Goal: Information Seeking & Learning: Check status

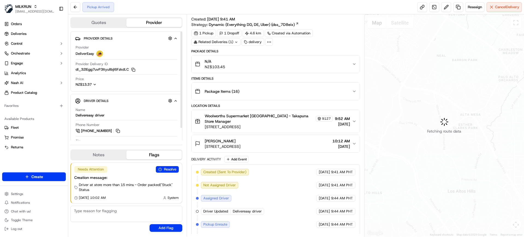
scroll to position [15, 0]
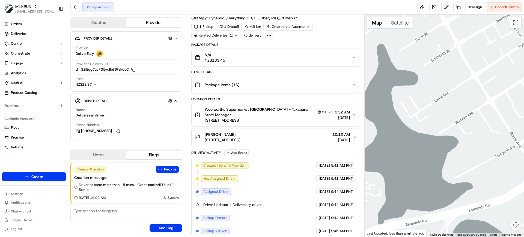
drag, startPoint x: 388, startPoint y: 59, endPoint x: 458, endPoint y: 103, distance: 82.7
click at [458, 103] on div at bounding box center [444, 125] width 160 height 222
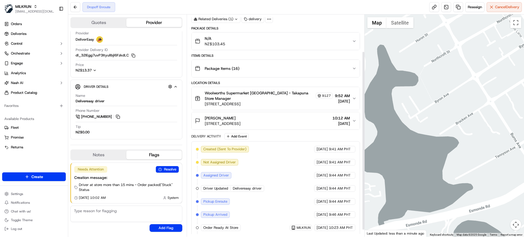
scroll to position [54, 0]
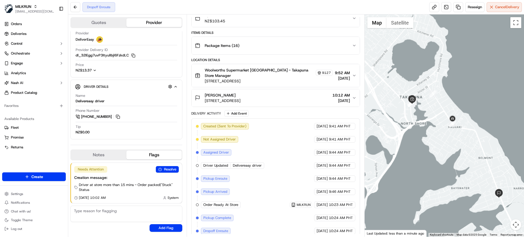
drag, startPoint x: 497, startPoint y: 168, endPoint x: 452, endPoint y: 143, distance: 50.8
click at [452, 143] on div at bounding box center [444, 125] width 160 height 222
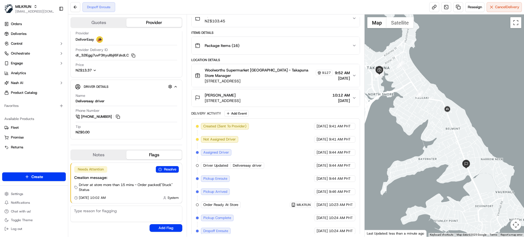
drag, startPoint x: 452, startPoint y: 140, endPoint x: 413, endPoint y: 106, distance: 51.4
click at [413, 106] on div at bounding box center [444, 125] width 160 height 222
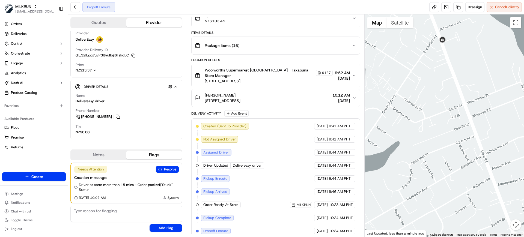
drag, startPoint x: 435, startPoint y: 91, endPoint x: 405, endPoint y: 73, distance: 35.5
click at [405, 73] on div at bounding box center [444, 125] width 160 height 222
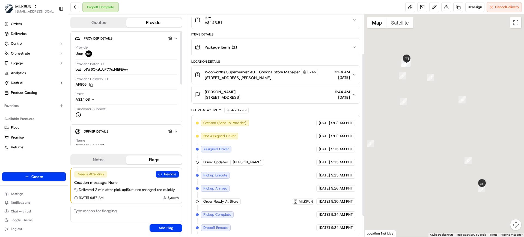
scroll to position [80, 0]
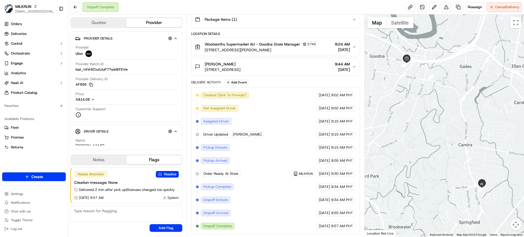
click at [261, 44] on span "Woolworths Supermarket AU - Goodna Store Manager" at bounding box center [252, 43] width 95 height 5
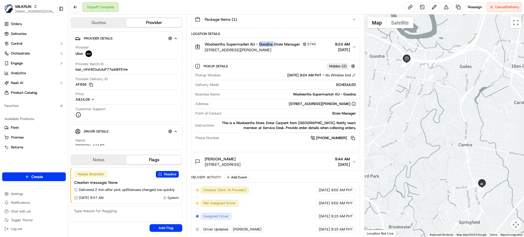
copy span "Goodna"
click at [301, 7] on div "Dropoff Complete Reassign Cancel Delivery" at bounding box center [296, 7] width 456 height 14
click at [306, 7] on div "Dropoff Complete Reassign Cancel Delivery" at bounding box center [296, 7] width 456 height 14
click at [459, 7] on link at bounding box center [458, 7] width 10 height 10
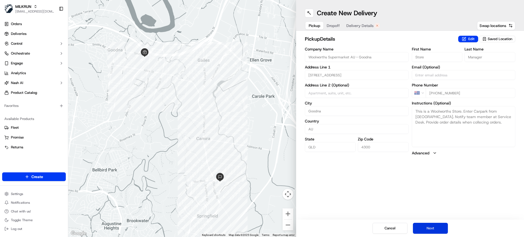
click at [431, 232] on button "Next" at bounding box center [430, 228] width 35 height 11
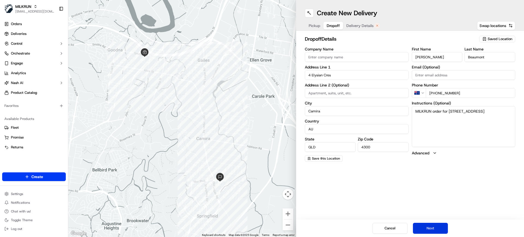
click at [435, 226] on button "Next" at bounding box center [430, 228] width 35 height 11
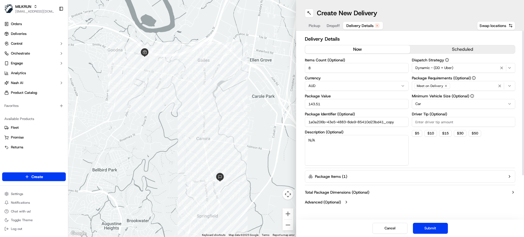
drag, startPoint x: 342, startPoint y: 48, endPoint x: 338, endPoint y: 72, distance: 24.0
click at [341, 49] on button "now" at bounding box center [357, 49] width 105 height 8
drag, startPoint x: 291, startPoint y: 69, endPoint x: 282, endPoint y: 69, distance: 9.3
click at [282, 69] on div "← Move left → Move right ↑ Move up ↓ Move down + Zoom in - Zoom out Home Jump l…" at bounding box center [296, 118] width 456 height 237
type input "1"
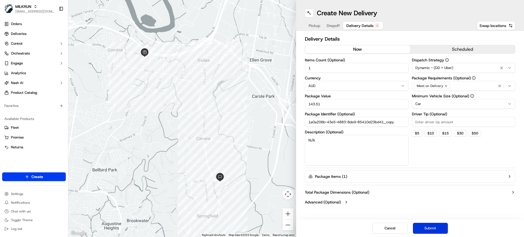
click at [431, 224] on button "Submit" at bounding box center [430, 228] width 35 height 11
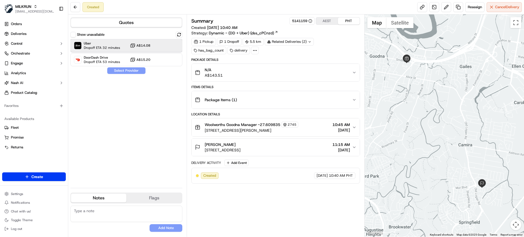
click at [107, 49] on span "Dropoff ETA 32 minutes" at bounding box center [102, 48] width 36 height 4
click at [116, 68] on button "Assign Provider" at bounding box center [126, 70] width 39 height 7
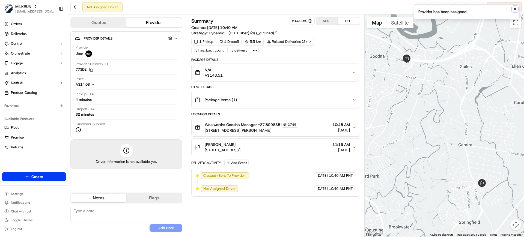
click at [515, 10] on icon "Notifications (F8)" at bounding box center [515, 9] width 4 height 4
click at [419, 7] on link at bounding box center [422, 7] width 10 height 10
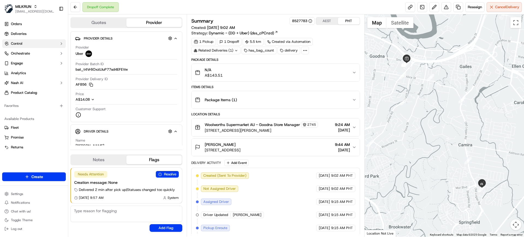
click at [21, 43] on span "Control" at bounding box center [16, 43] width 11 height 5
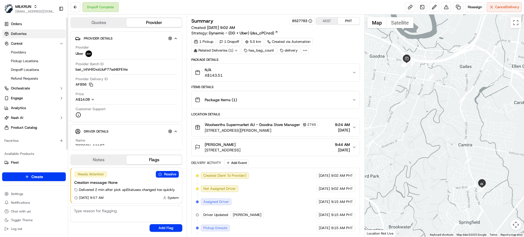
click at [24, 34] on span "Deliveries" at bounding box center [19, 33] width 16 height 5
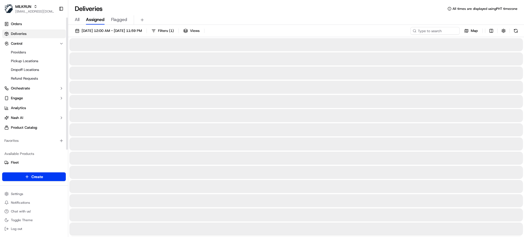
click at [79, 21] on span "All" at bounding box center [77, 19] width 5 height 7
click at [422, 30] on input at bounding box center [426, 31] width 65 height 8
paste input "71b59956-003b-4f9f-b768-bd775facfcf2"
type input "71b59956-003b-4f9f-b768-bd775facfcf2"
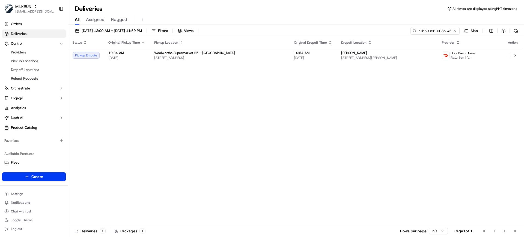
drag, startPoint x: 251, startPoint y: 131, endPoint x: 268, endPoint y: 81, distance: 53.1
click at [251, 131] on div "Status Original Pickup Time Pickup Location Original Dropoff Time Dropoff Locat…" at bounding box center [295, 131] width 455 height 188
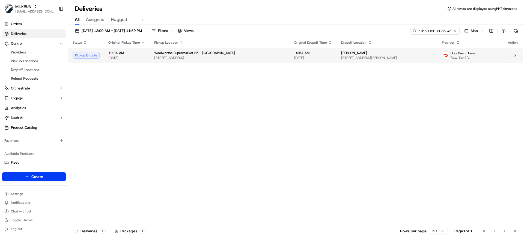
click at [289, 56] on td "10:54 AM 16/09/2025" at bounding box center [312, 55] width 47 height 15
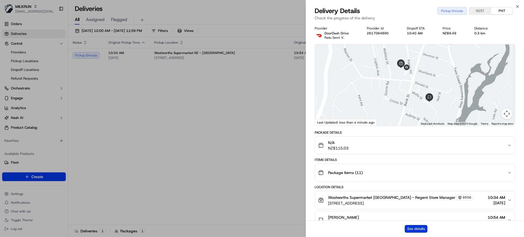
click at [412, 229] on button "See details" at bounding box center [416, 229] width 23 height 8
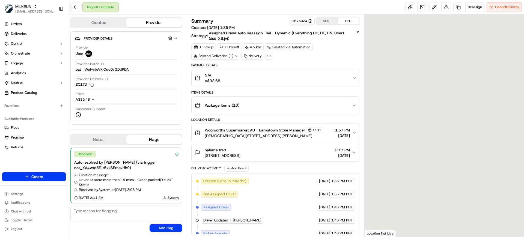
scroll to position [97, 0]
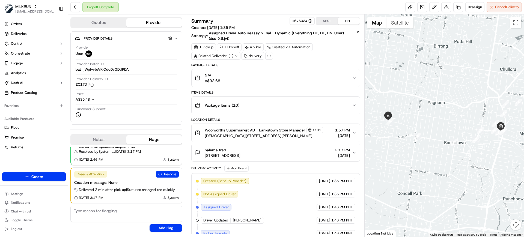
click at [262, 129] on span "Woolworths Supermarket AU - Bankstown Store Manager" at bounding box center [255, 129] width 100 height 5
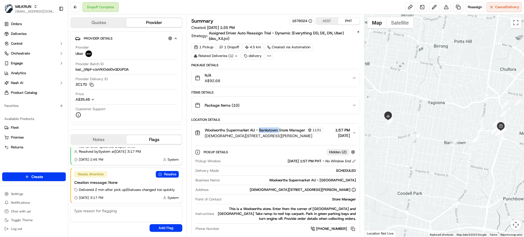
click at [262, 129] on span "Woolworths Supermarket AU - Bankstown Store Manager" at bounding box center [255, 129] width 100 height 5
copy span "Bankstown"
click at [27, 37] on link "Deliveries" at bounding box center [34, 33] width 64 height 9
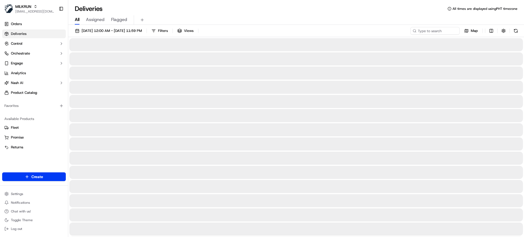
drag, startPoint x: 79, startPoint y: 18, endPoint x: 107, endPoint y: 22, distance: 28.2
click at [79, 18] on span "All" at bounding box center [77, 19] width 5 height 7
click at [448, 29] on input at bounding box center [426, 31] width 65 height 8
paste input "Chatswood East"
type input "Chatswood East"
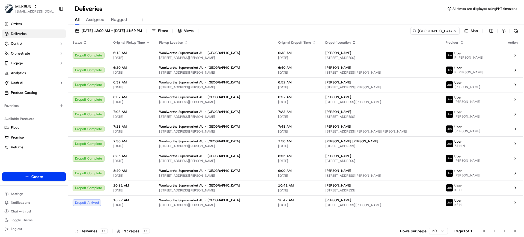
drag, startPoint x: 79, startPoint y: 20, endPoint x: 102, endPoint y: 22, distance: 23.0
click at [79, 20] on span "All" at bounding box center [77, 19] width 5 height 7
click at [38, 7] on div "MILKRUN" at bounding box center [34, 6] width 39 height 5
click at [78, 31] on div "HomeRun" at bounding box center [98, 28] width 79 height 11
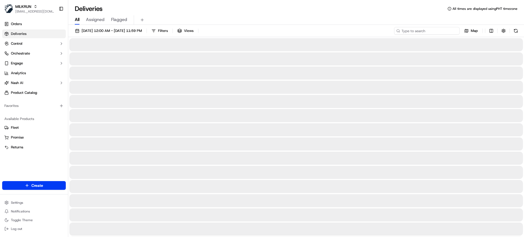
click at [426, 31] on input at bounding box center [426, 31] width 65 height 8
paste input "Chatswood East"
type input "Chatswood East"
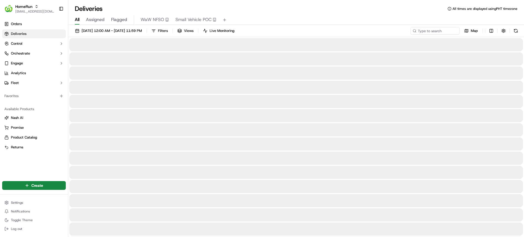
type input "Chatswood East"
click at [426, 31] on input "Chatswood East" at bounding box center [426, 31] width 65 height 8
drag, startPoint x: 414, startPoint y: 31, endPoint x: 431, endPoint y: 29, distance: 17.5
click at [381, 29] on div "16/09/2025 12:00 AM - 16/09/2025 11:59 PM Filters Views Live Monitoring Chatswo…" at bounding box center [296, 32] width 456 height 10
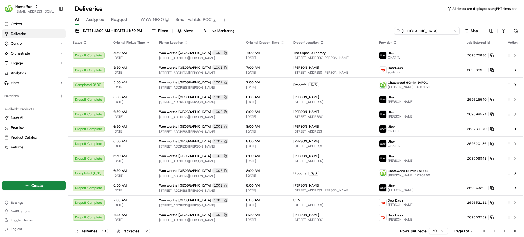
drag, startPoint x: 429, startPoint y: 29, endPoint x: 435, endPoint y: 36, distance: 9.5
click at [430, 30] on input "Chatswood East" at bounding box center [426, 31] width 65 height 8
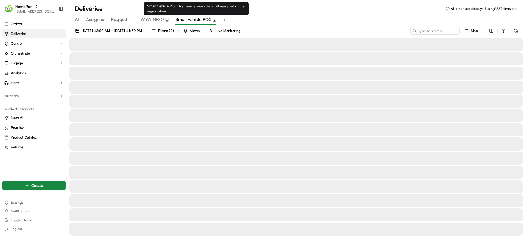
click at [192, 20] on span "Small Vehicle POC" at bounding box center [193, 19] width 36 height 7
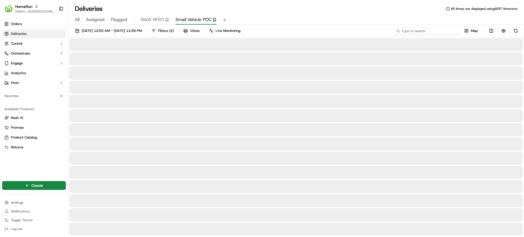
click at [427, 33] on input at bounding box center [426, 31] width 65 height 8
paste input "Chatswood East"
type input "Chatswood East"
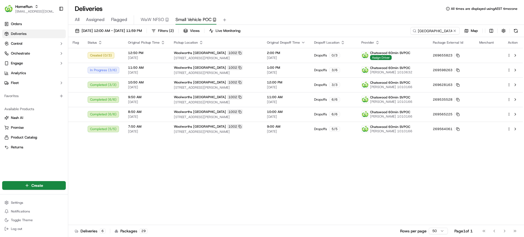
click at [195, 177] on div "Flag Status Original Pickup Time Pickup Location Original Dropoff Time Dropoff …" at bounding box center [295, 131] width 455 height 188
click at [339, 176] on div "Flag Status Original Pickup Time Pickup Location Original Dropoff Time Dropoff …" at bounding box center [295, 131] width 455 height 188
click at [27, 13] on span "[EMAIL_ADDRESS][DOMAIN_NAME]" at bounding box center [34, 11] width 39 height 4
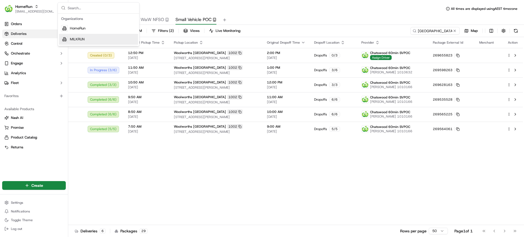
drag, startPoint x: 186, startPoint y: 208, endPoint x: 186, endPoint y: 205, distance: 3.3
click at [186, 208] on div "Flag Status Original Pickup Time Pickup Location Original Dropoff Time Dropoff …" at bounding box center [295, 131] width 455 height 188
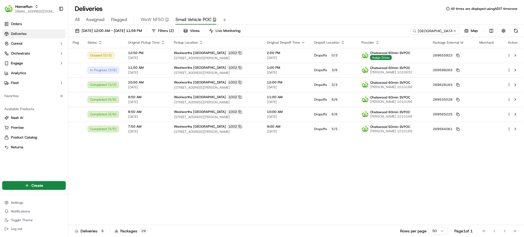
click at [321, 18] on div "All Assigned Flagged WaW NFSO Small Vehicle POC" at bounding box center [296, 20] width 456 height 10
click at [31, 9] on span "[EMAIL_ADDRESS][DOMAIN_NAME]" at bounding box center [34, 11] width 39 height 4
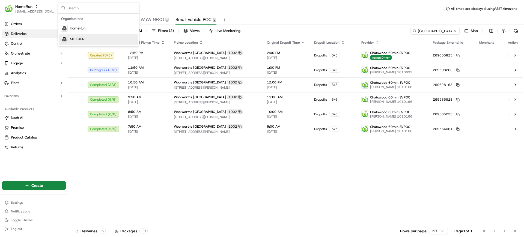
click at [80, 40] on span "MILKRUN" at bounding box center [77, 39] width 15 height 5
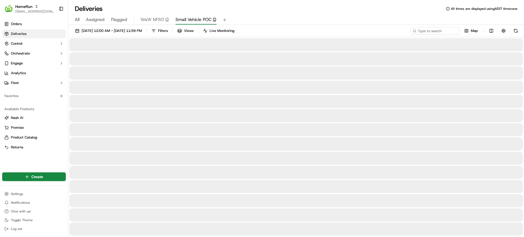
click at [369, 18] on div "All Assigned Flagged WaW NFSO Small Vehicle POC" at bounding box center [296, 20] width 456 height 10
